Goal: Information Seeking & Learning: Learn about a topic

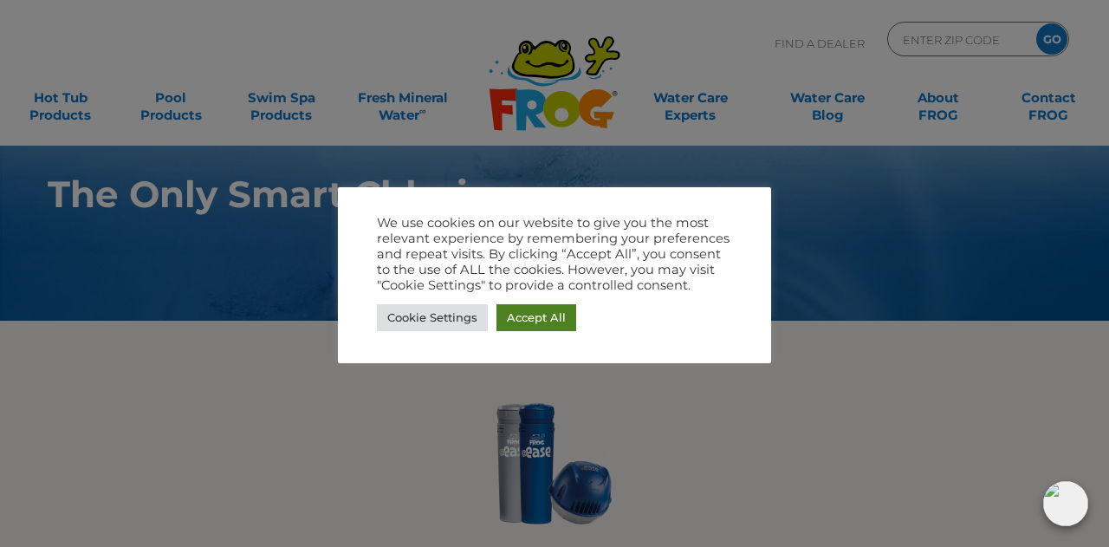
click at [529, 316] on link "Accept All" at bounding box center [537, 317] width 80 height 27
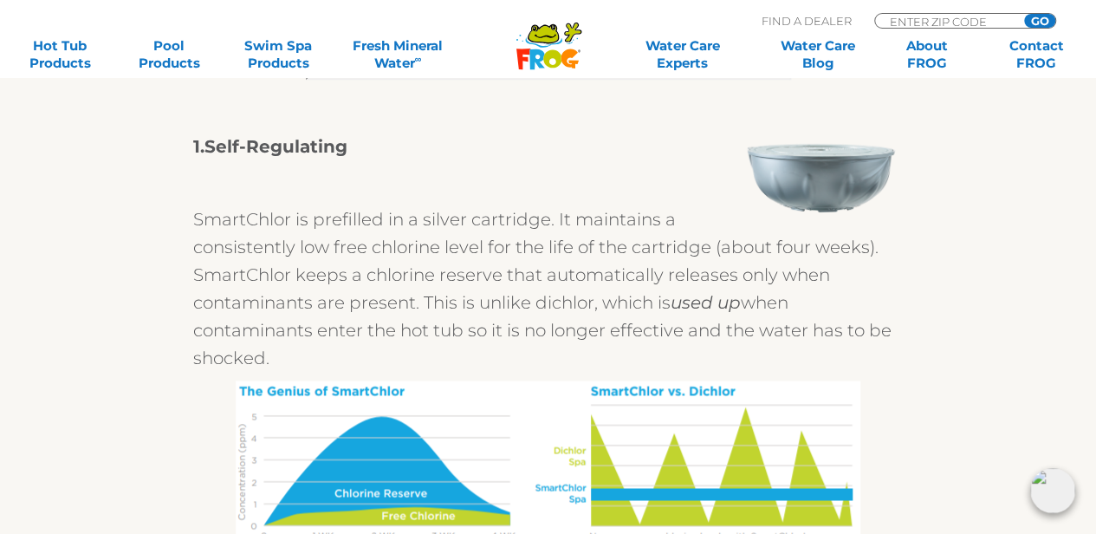
scroll to position [982, 0]
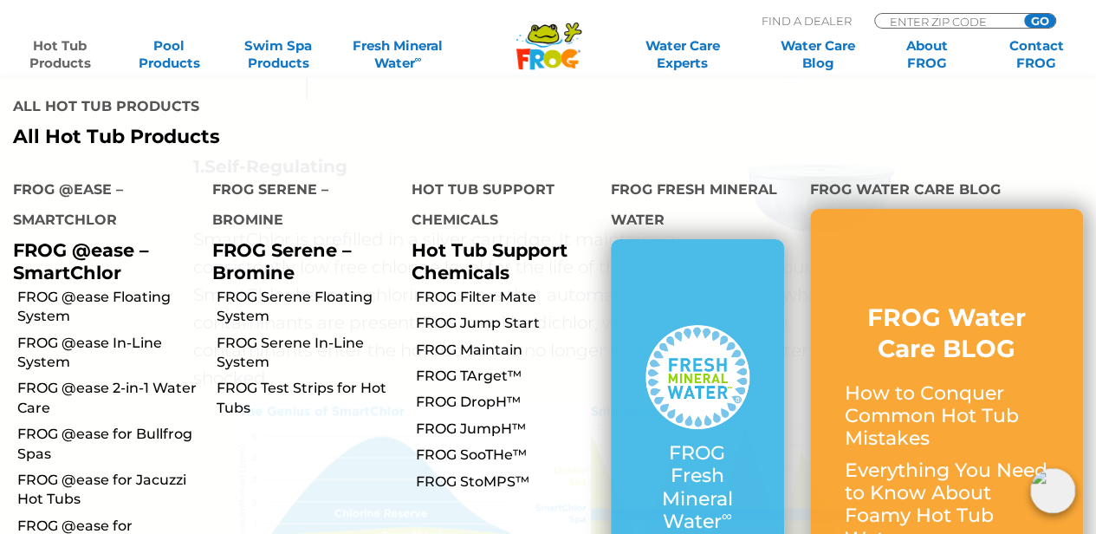
click at [63, 62] on link "Hot Tub Products" at bounding box center [59, 54] width 85 height 35
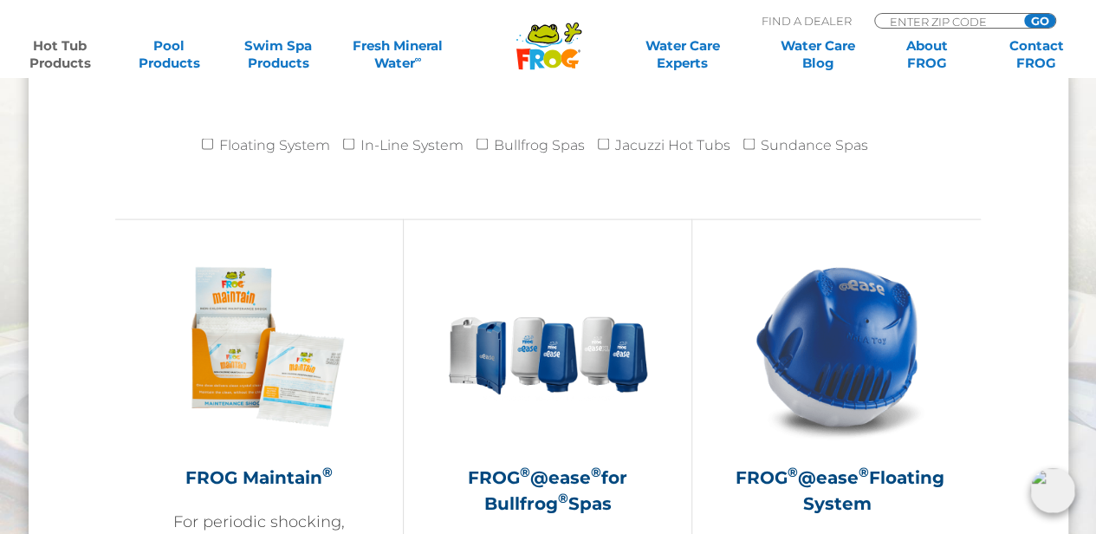
scroll to position [1848, 0]
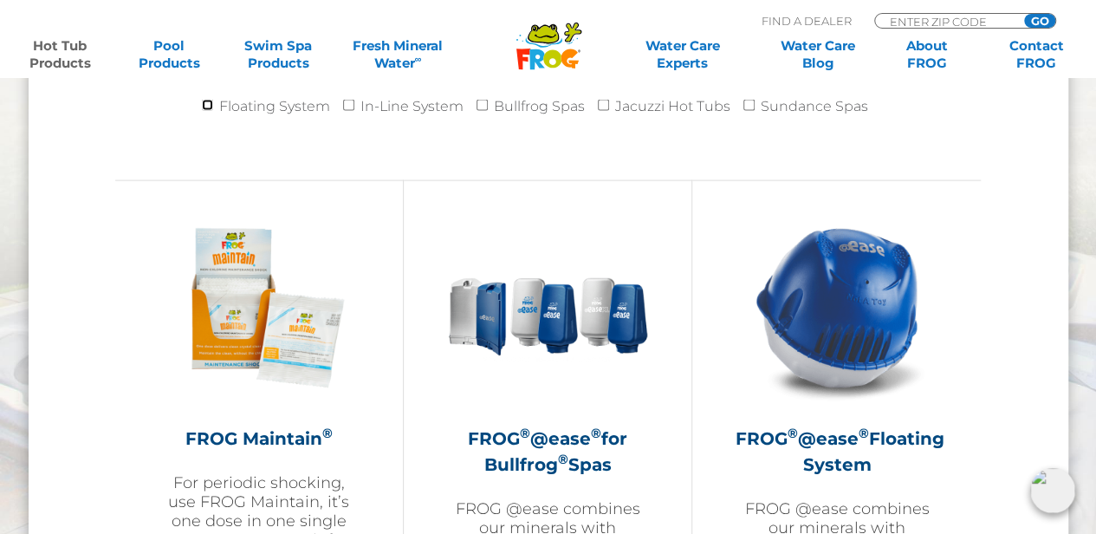
click at [206, 102] on input "Floating System" at bounding box center [207, 105] width 11 height 11
checkbox input "true"
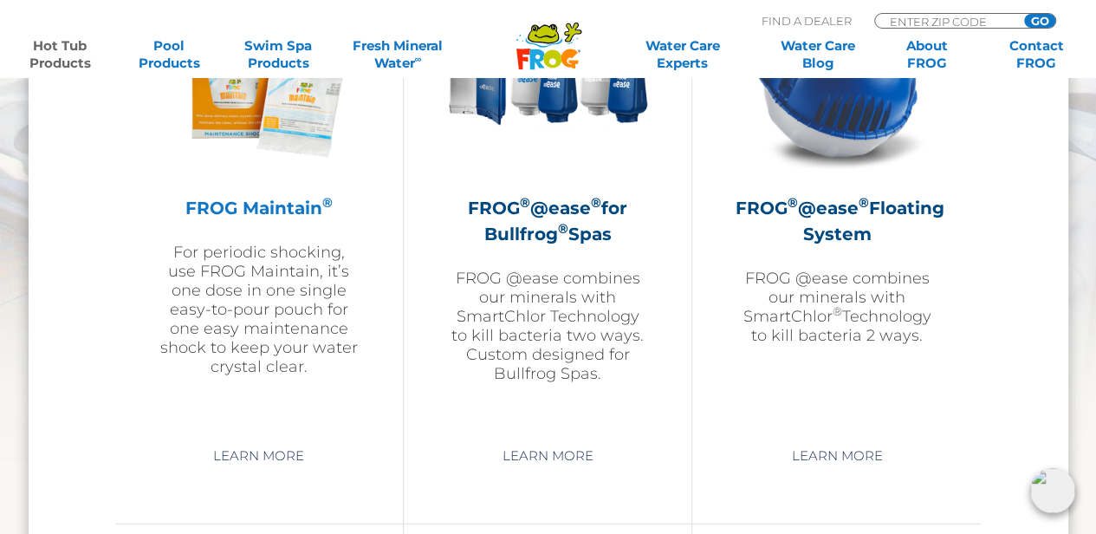
scroll to position [2080, 0]
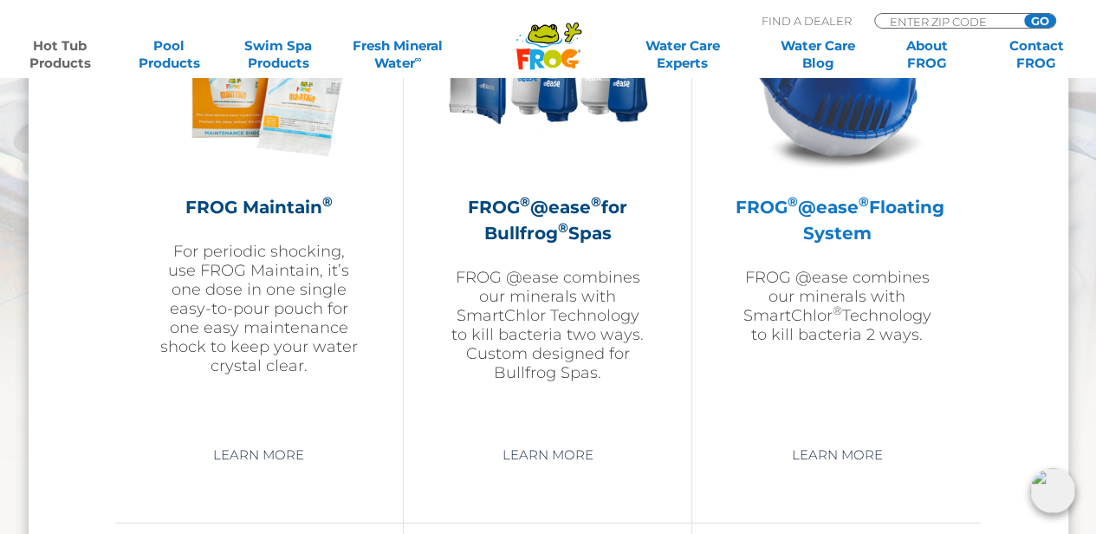
click at [796, 209] on h2 "FROG ® @ease ® Floating System" at bounding box center [837, 220] width 202 height 52
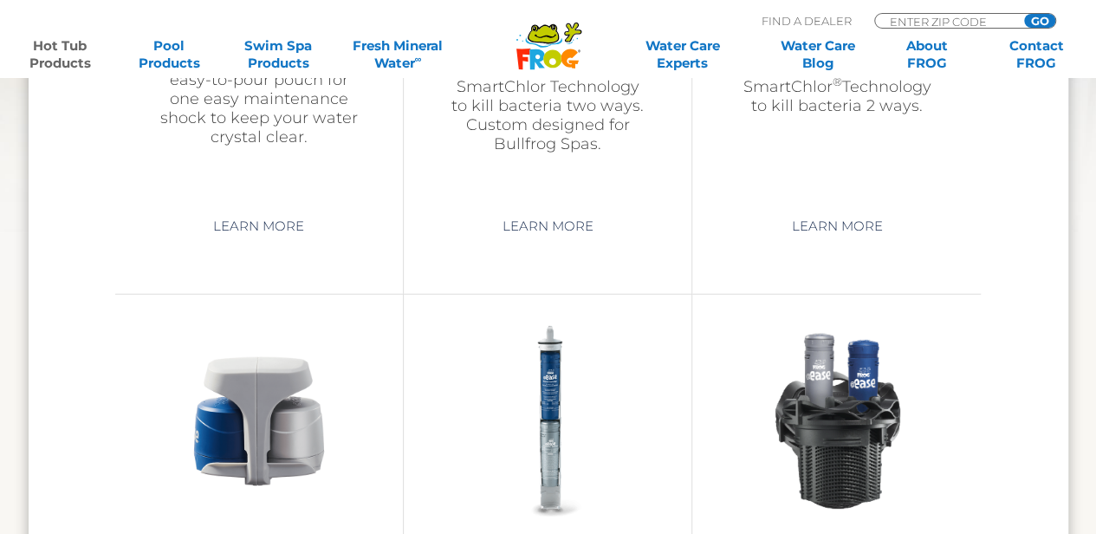
scroll to position [2080, 0]
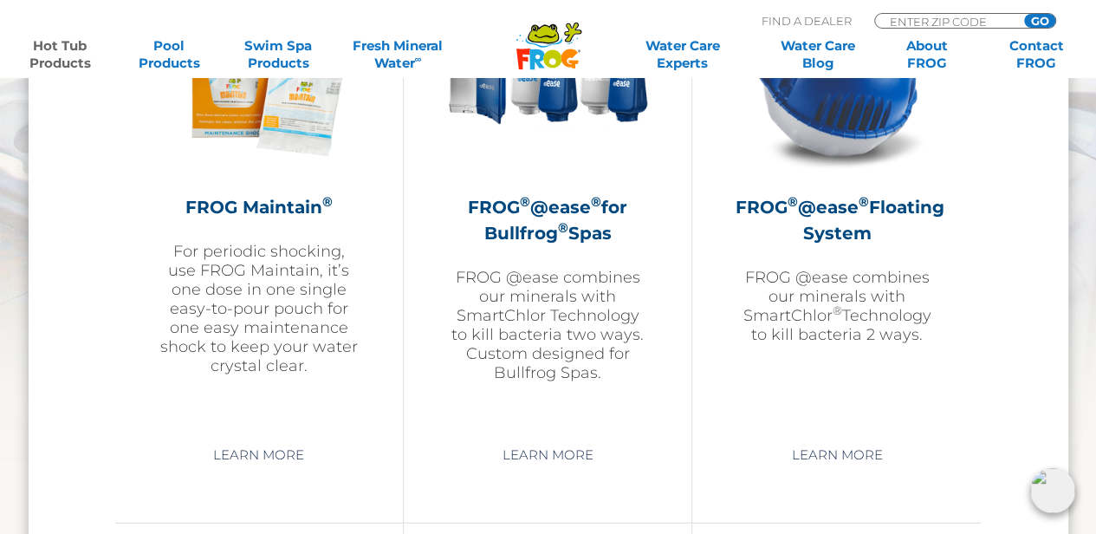
scroll to position [1848, 0]
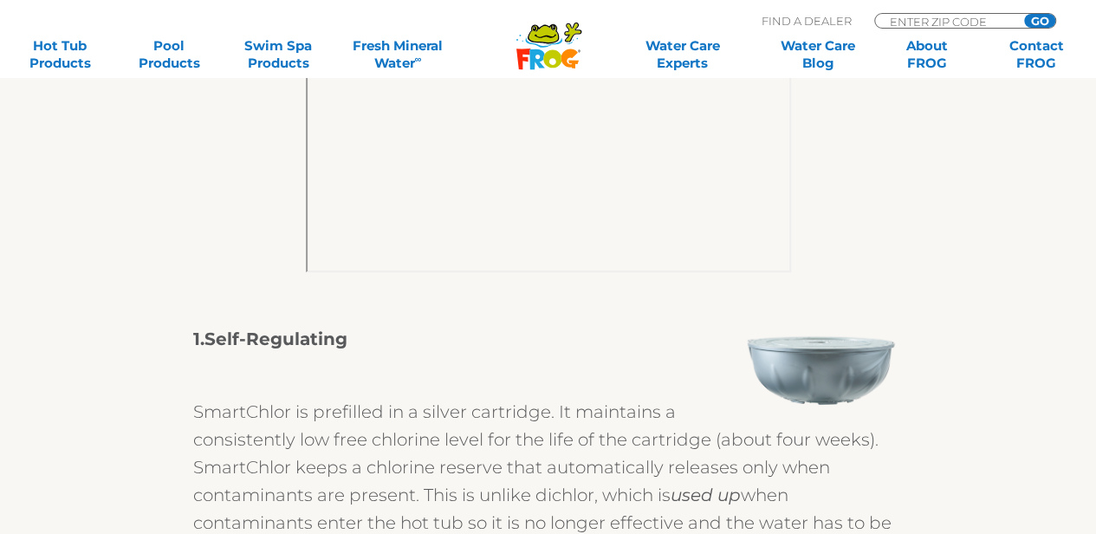
scroll to position [577, 0]
